Goal: Transaction & Acquisition: Purchase product/service

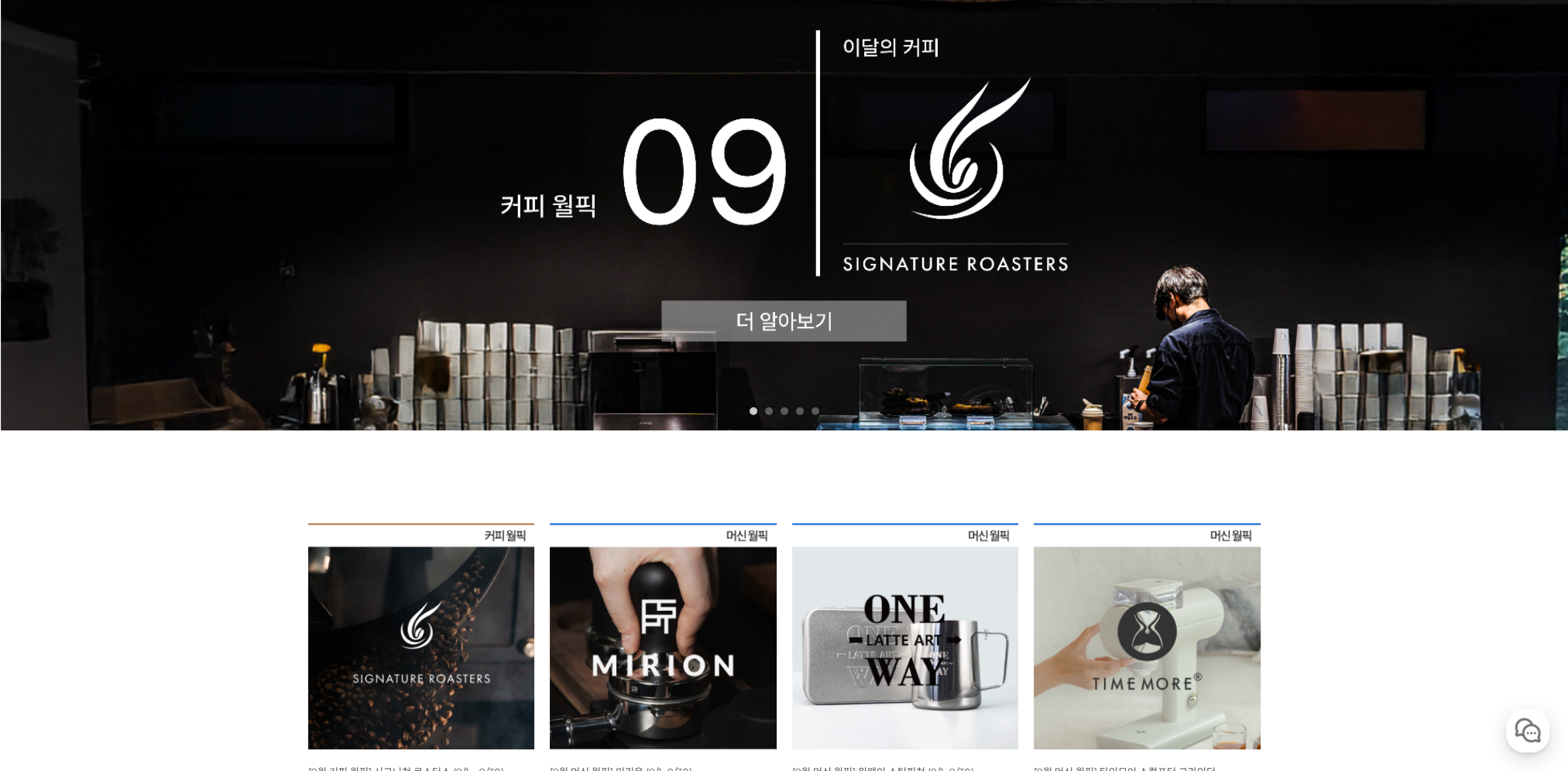
scroll to position [387, 0]
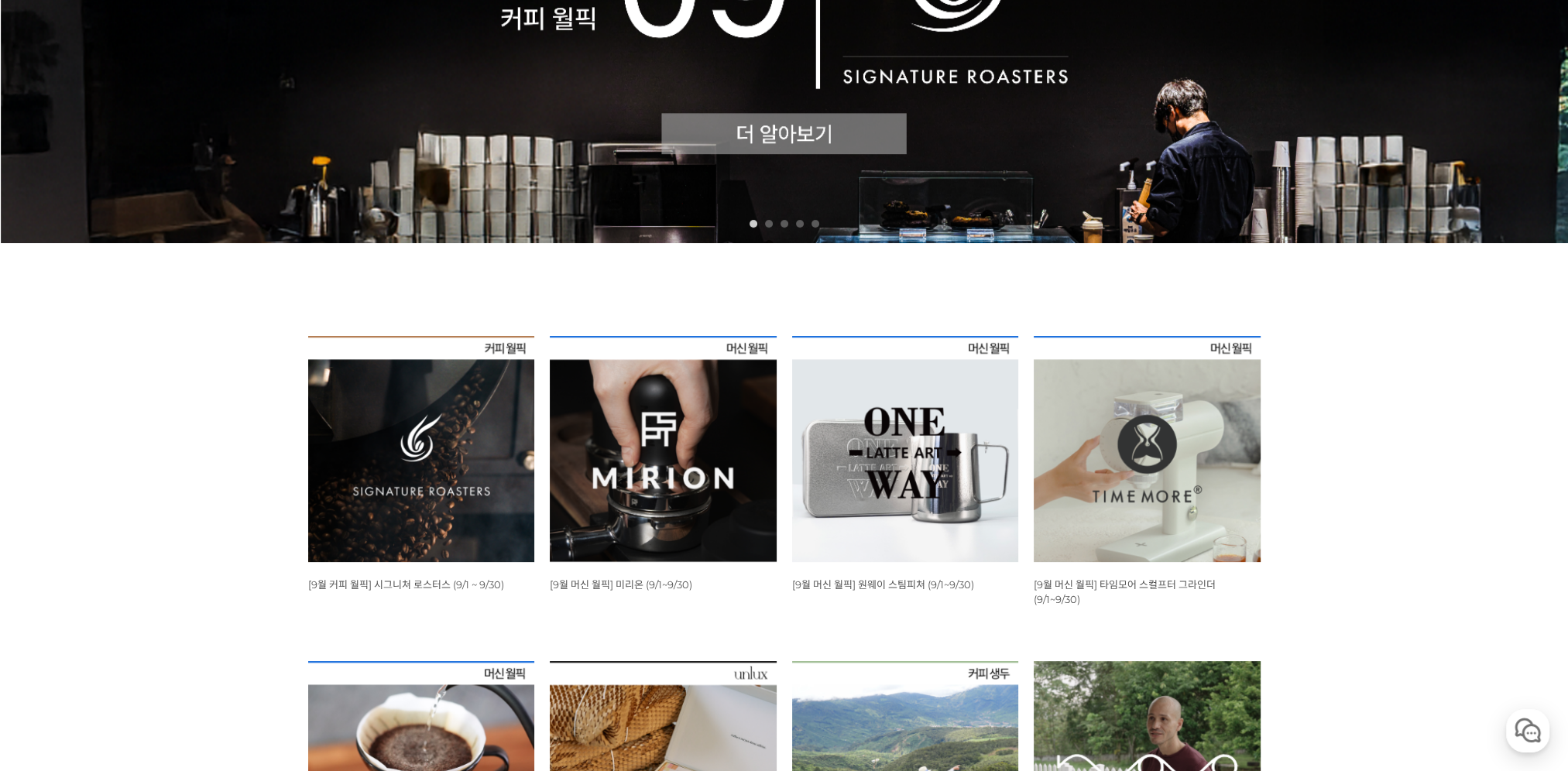
click at [391, 436] on img at bounding box center [421, 449] width 227 height 227
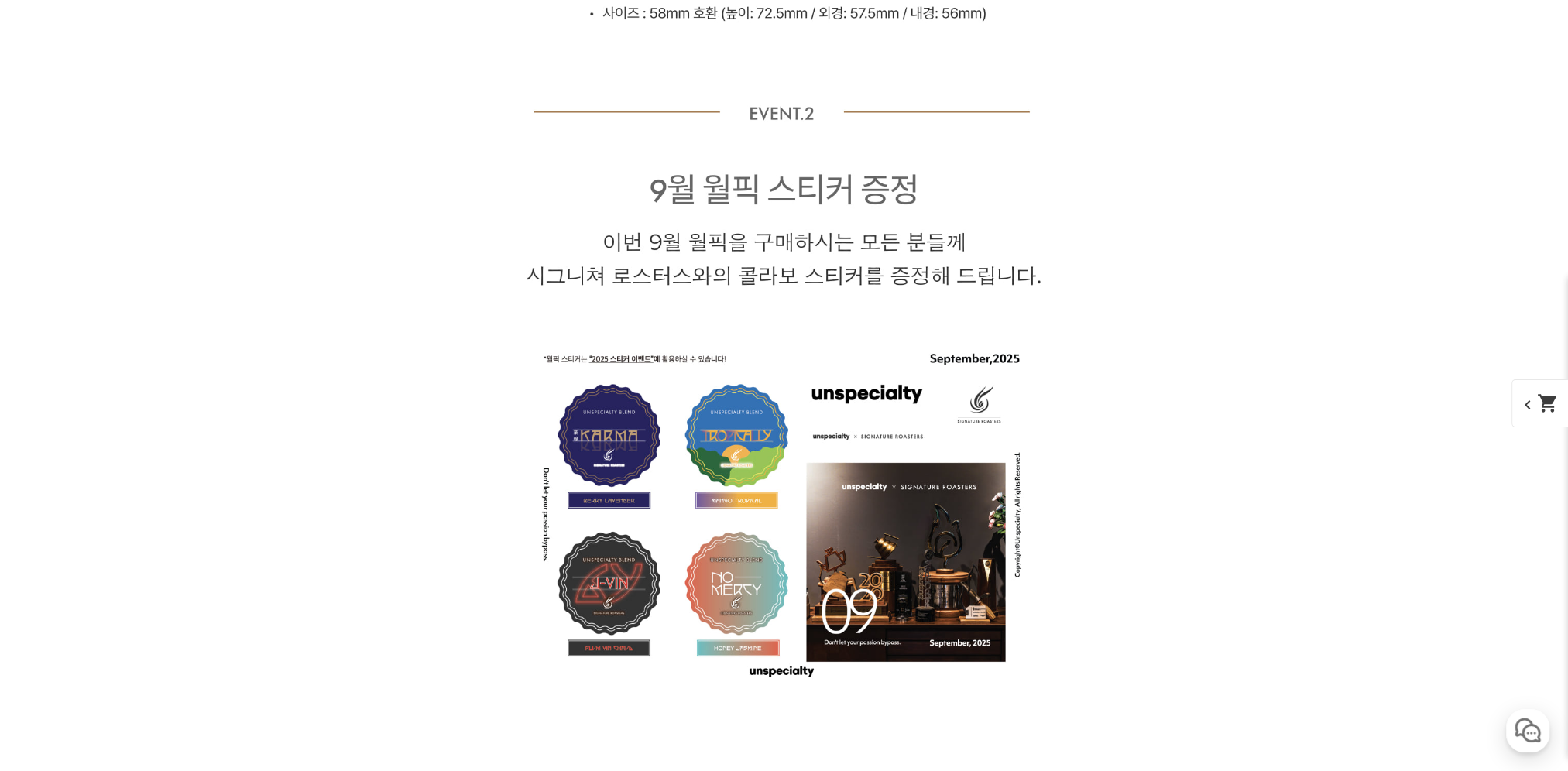
scroll to position [6968, 0]
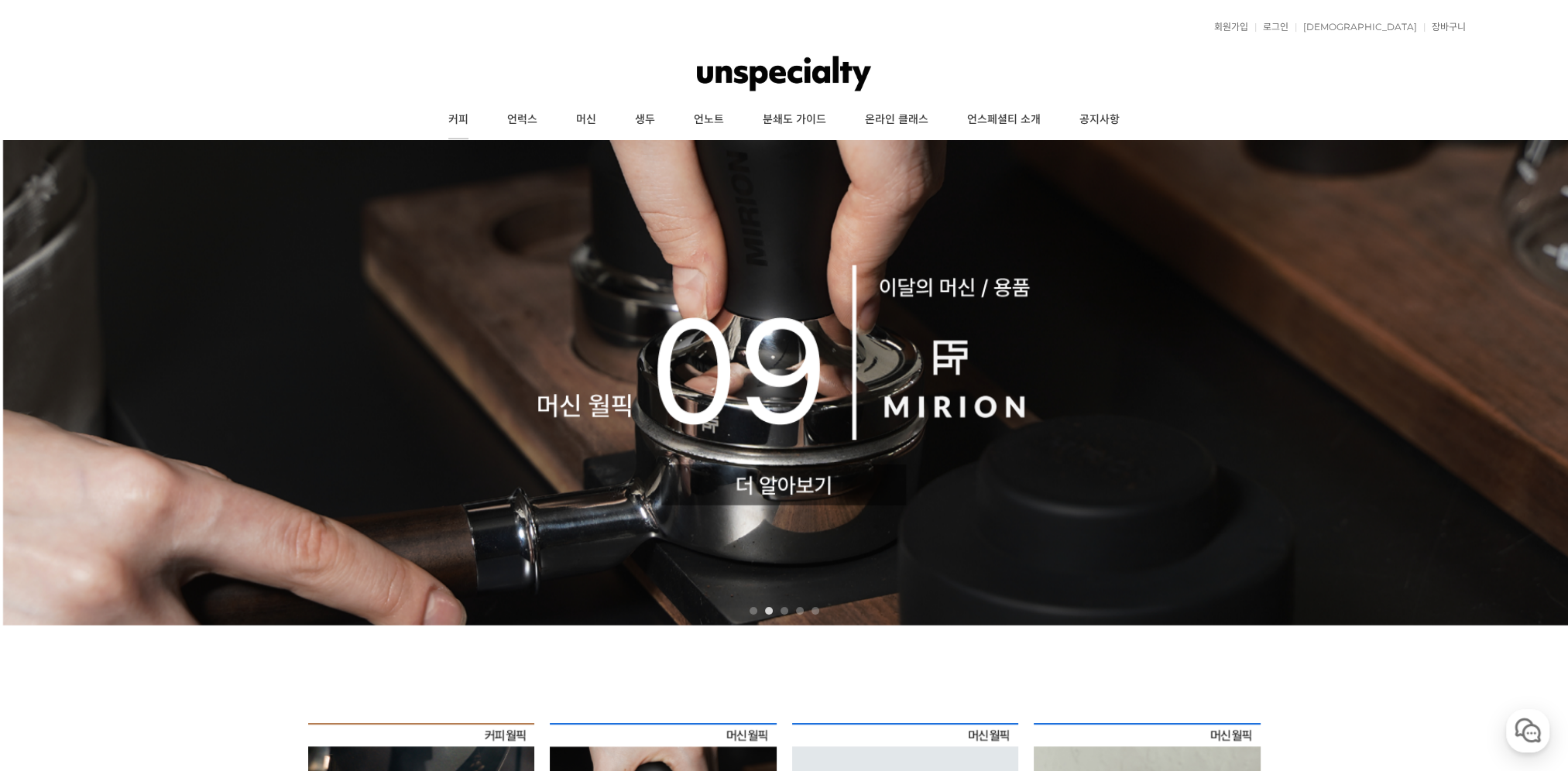
click at [468, 119] on link "커피" at bounding box center [459, 119] width 59 height 38
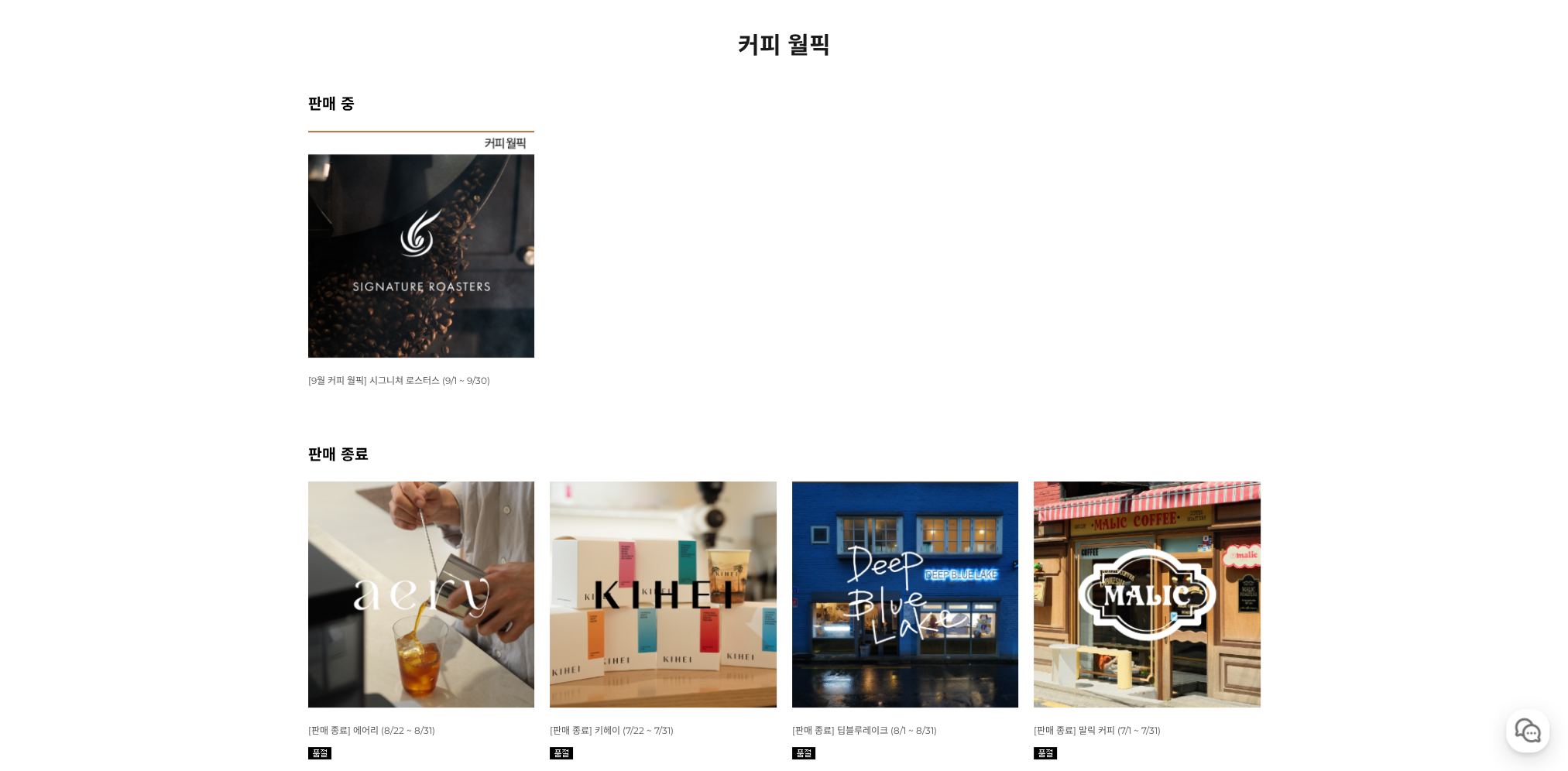
scroll to position [387, 0]
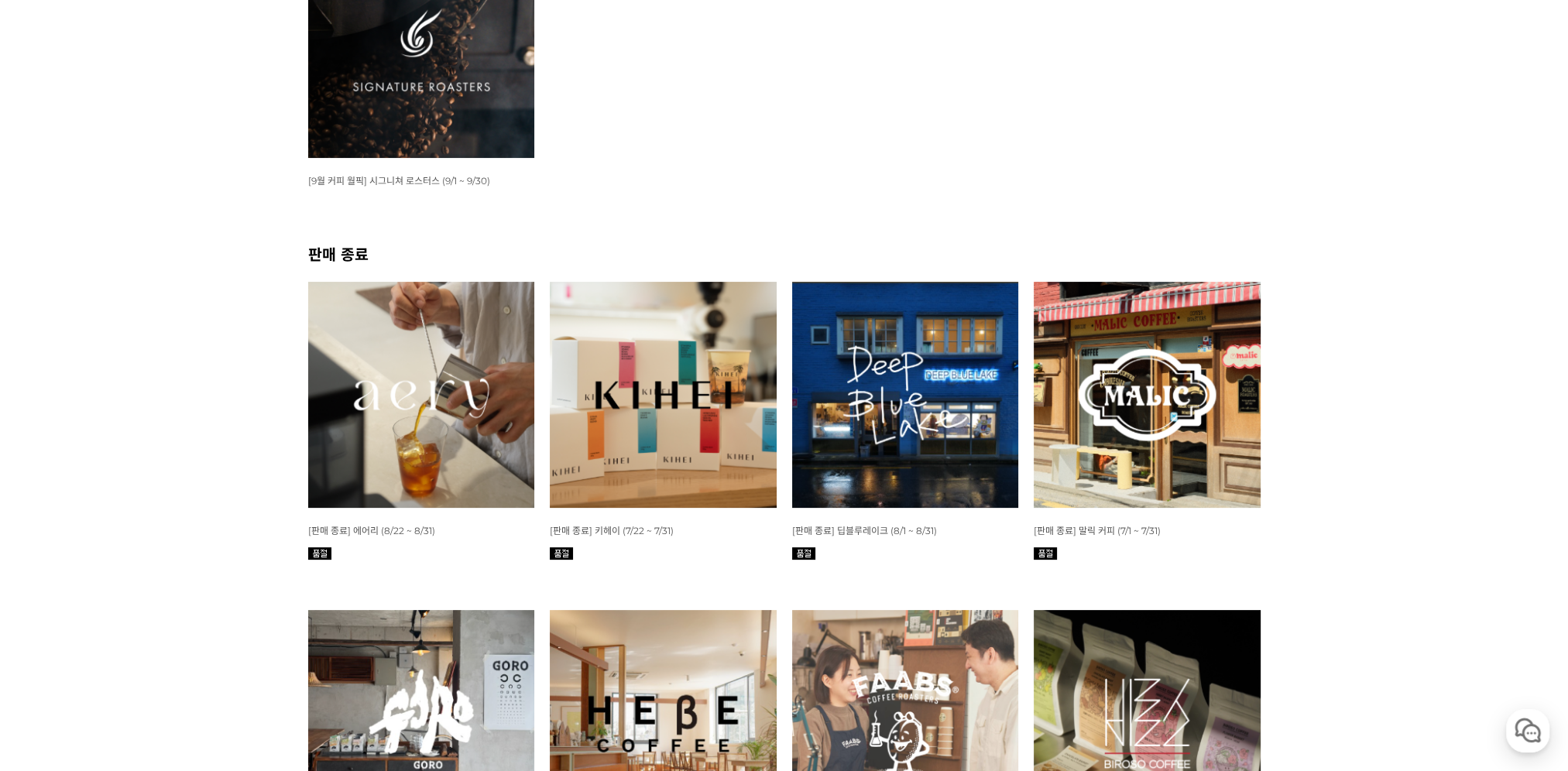
click at [393, 358] on img at bounding box center [421, 395] width 227 height 227
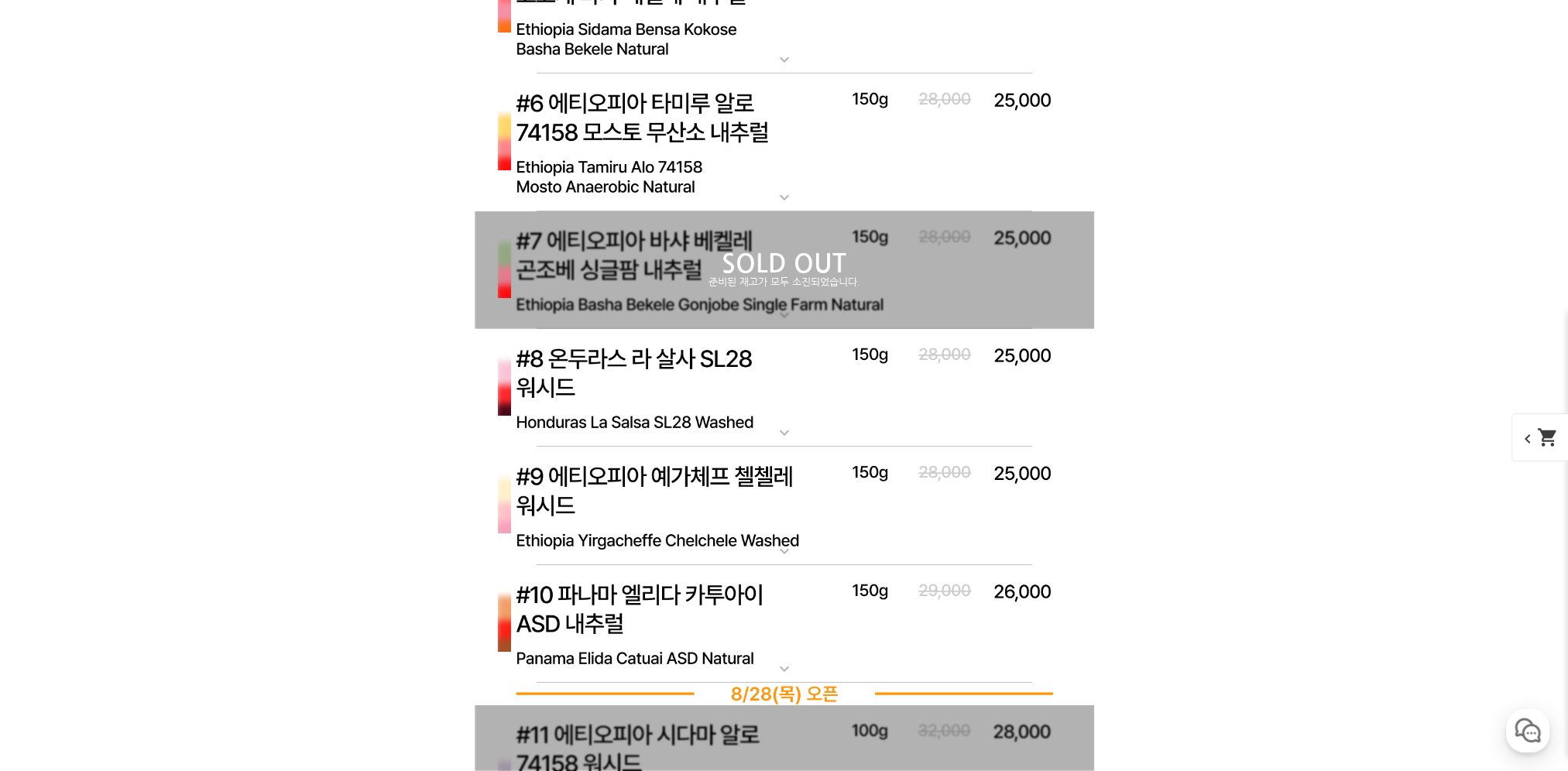
scroll to position [7045, 0]
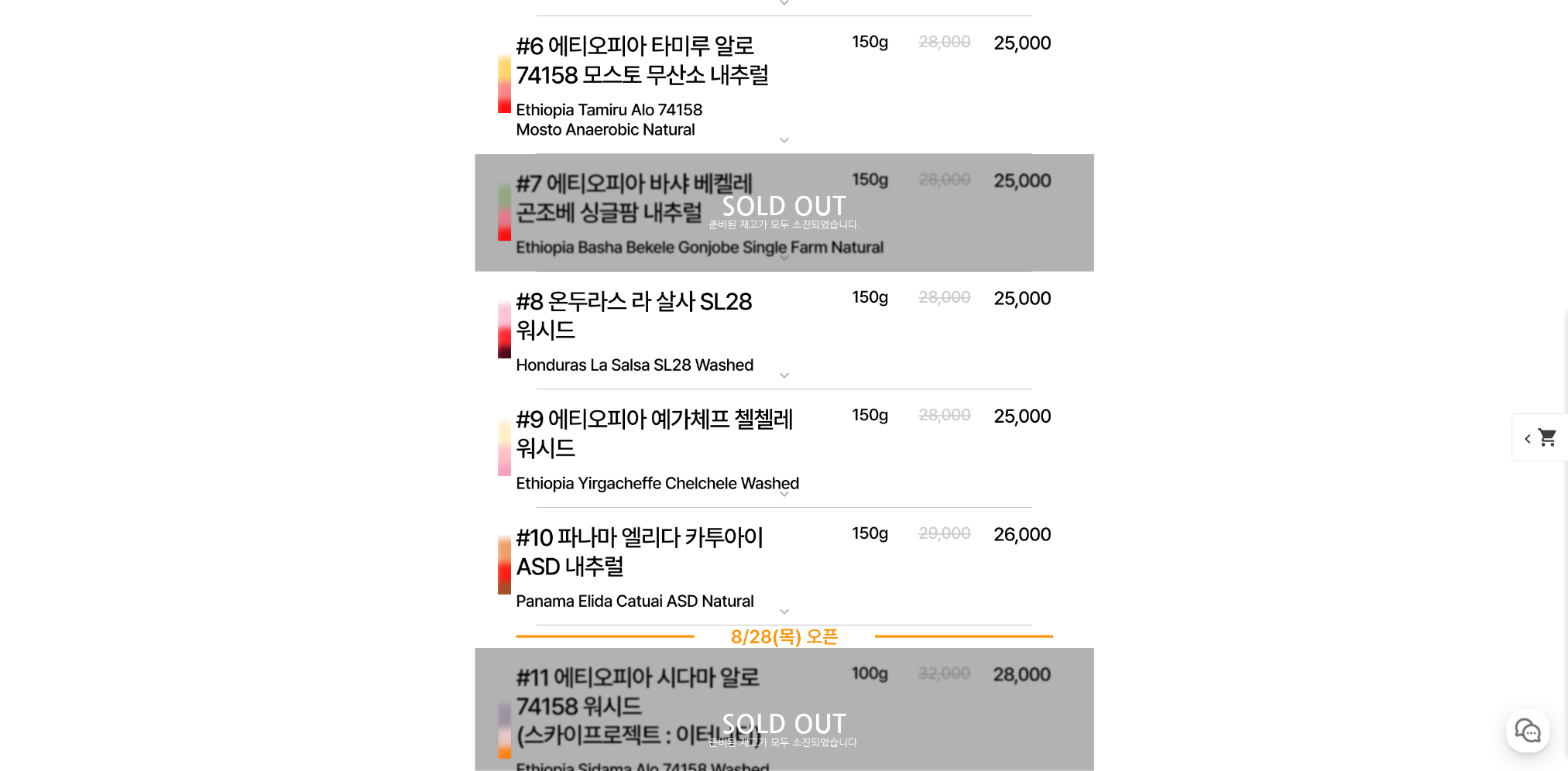
click at [709, 416] on img at bounding box center [784, 449] width 620 height 119
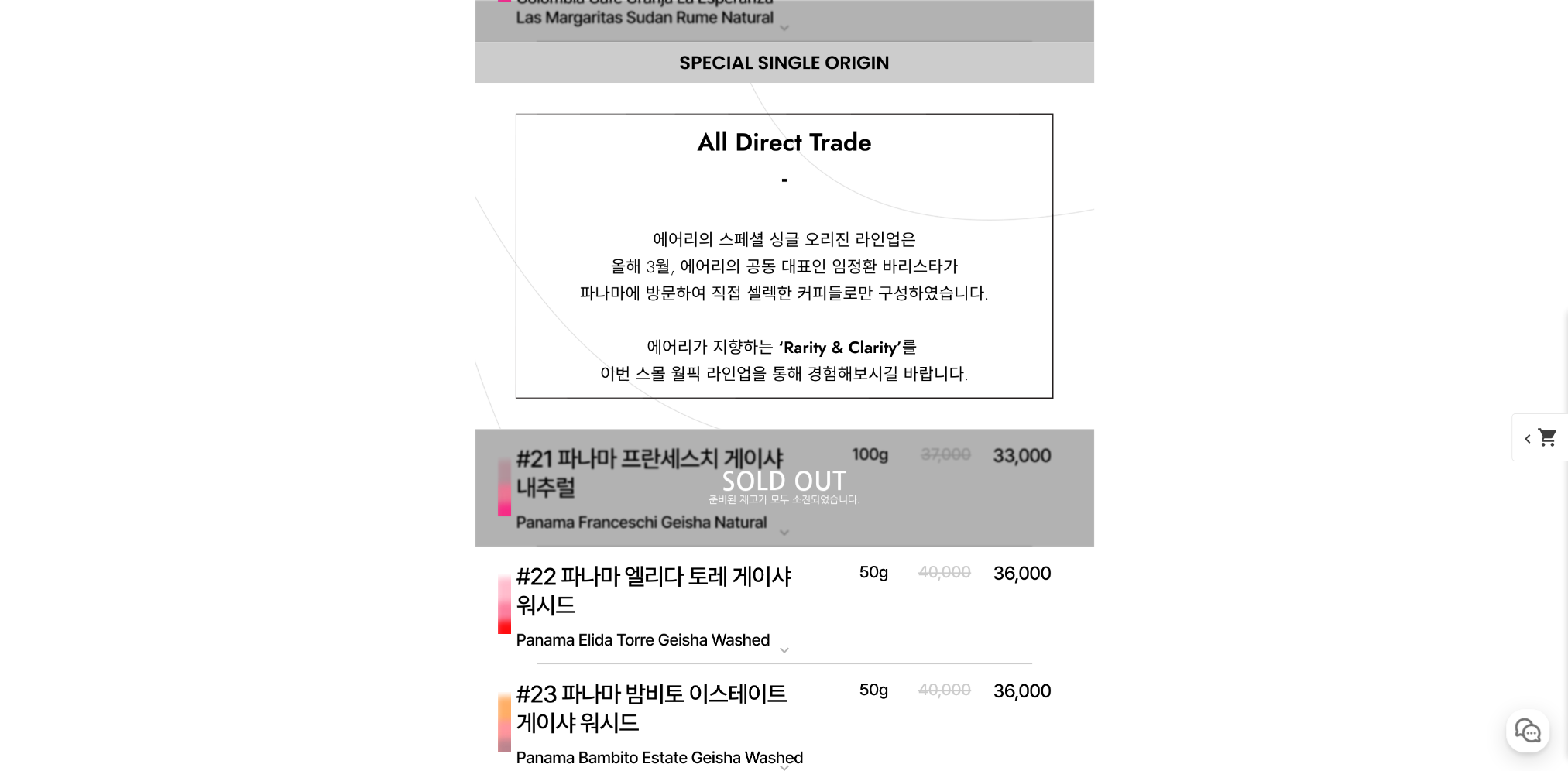
scroll to position [8826, 0]
